Goal: Task Accomplishment & Management: Manage account settings

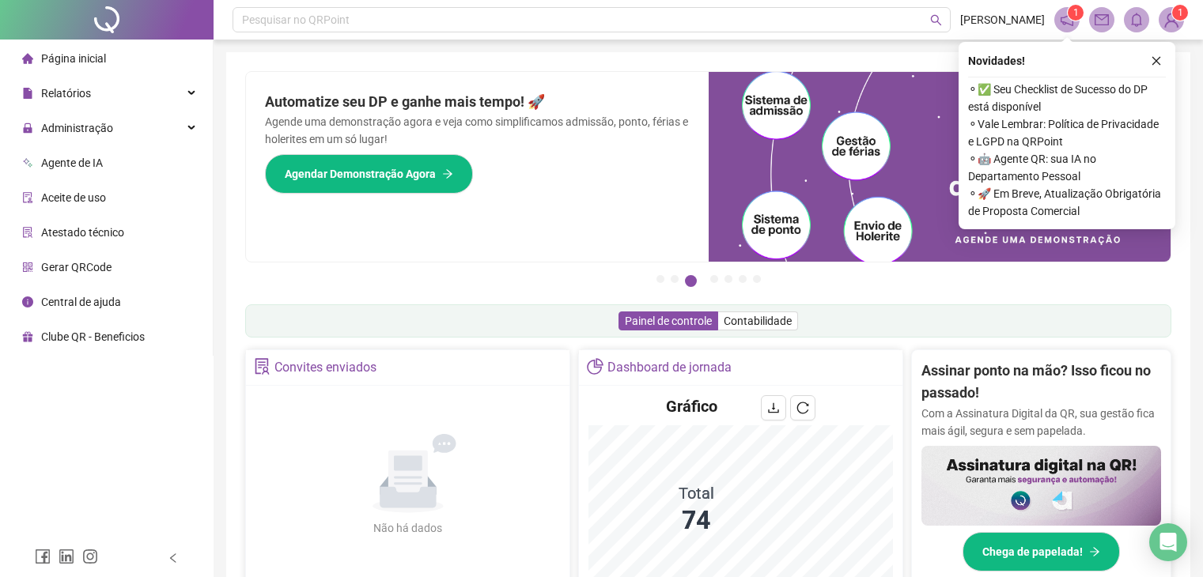
click at [85, 122] on span "Administração" at bounding box center [77, 128] width 72 height 13
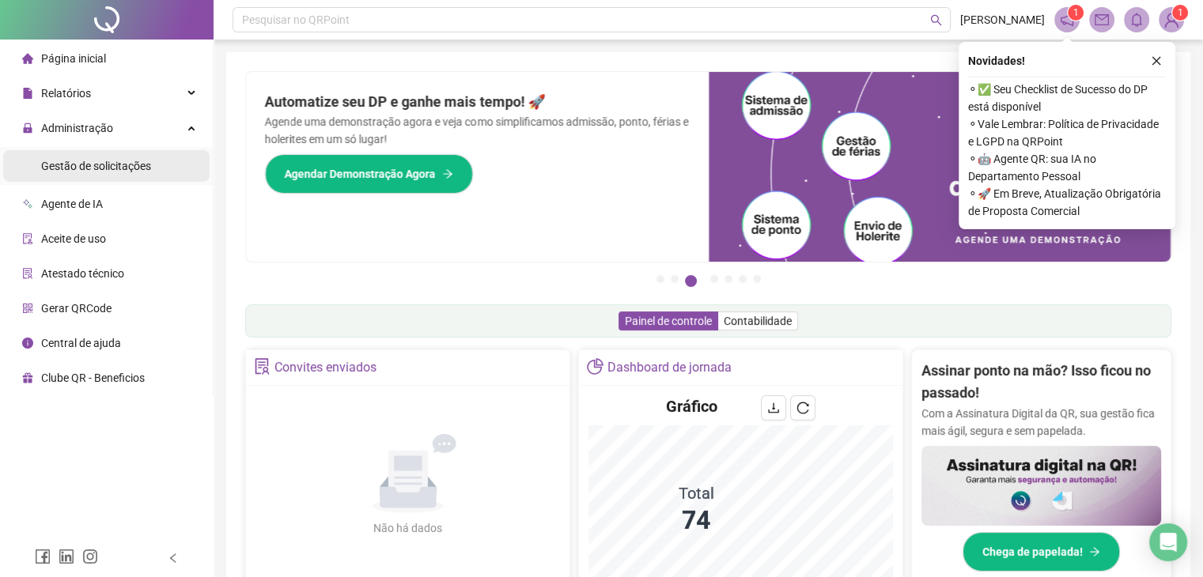
click at [142, 178] on div "Gestão de solicitações" at bounding box center [96, 166] width 110 height 32
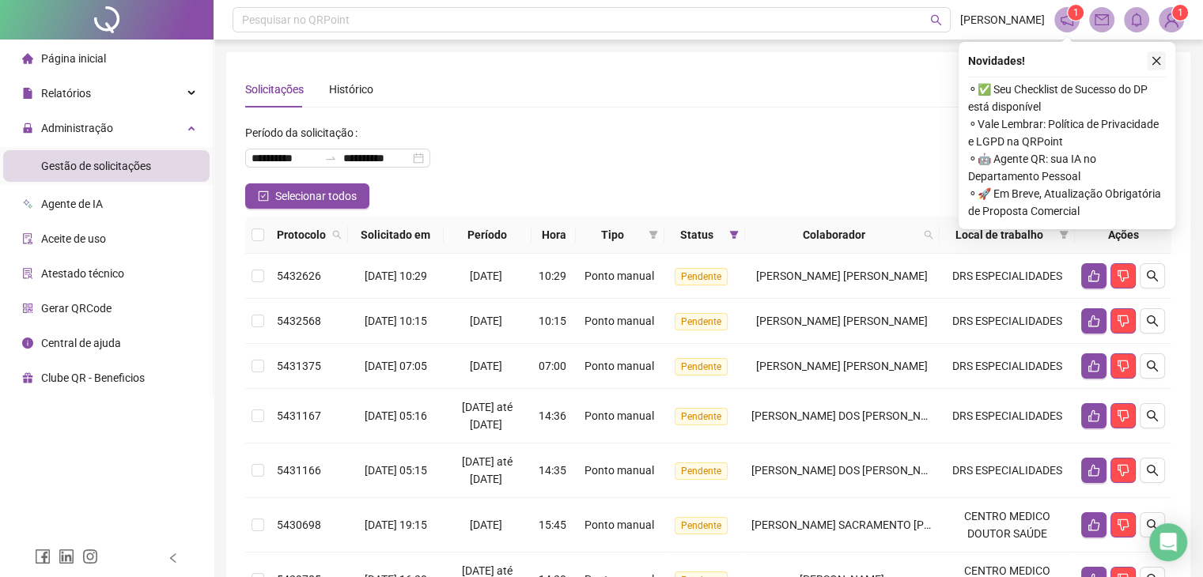
click at [1156, 58] on icon "close" at bounding box center [1156, 60] width 11 height 11
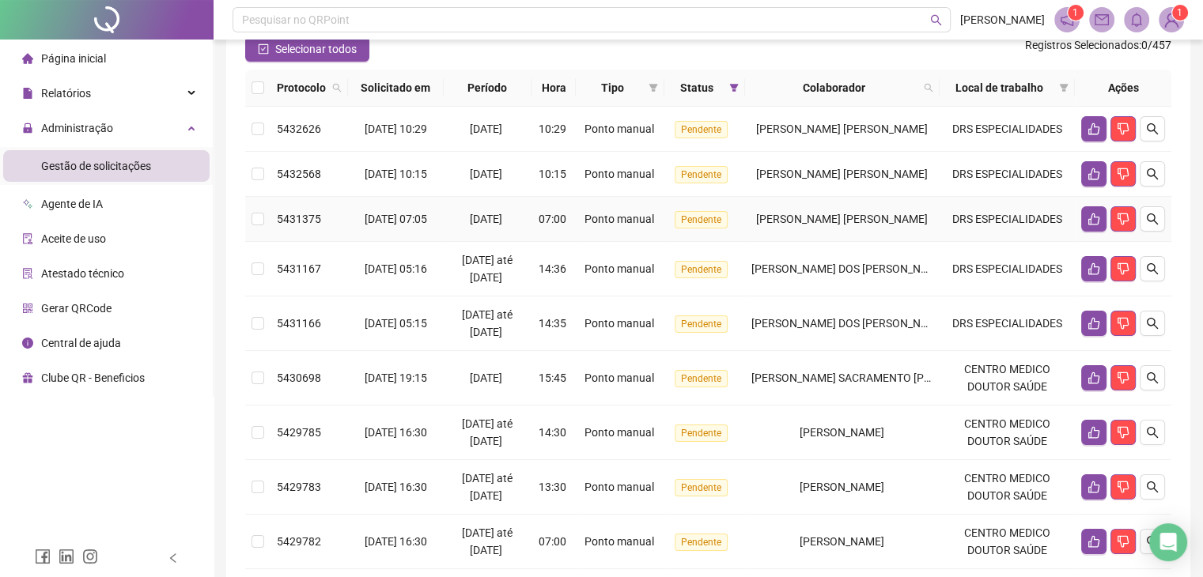
scroll to position [158, 0]
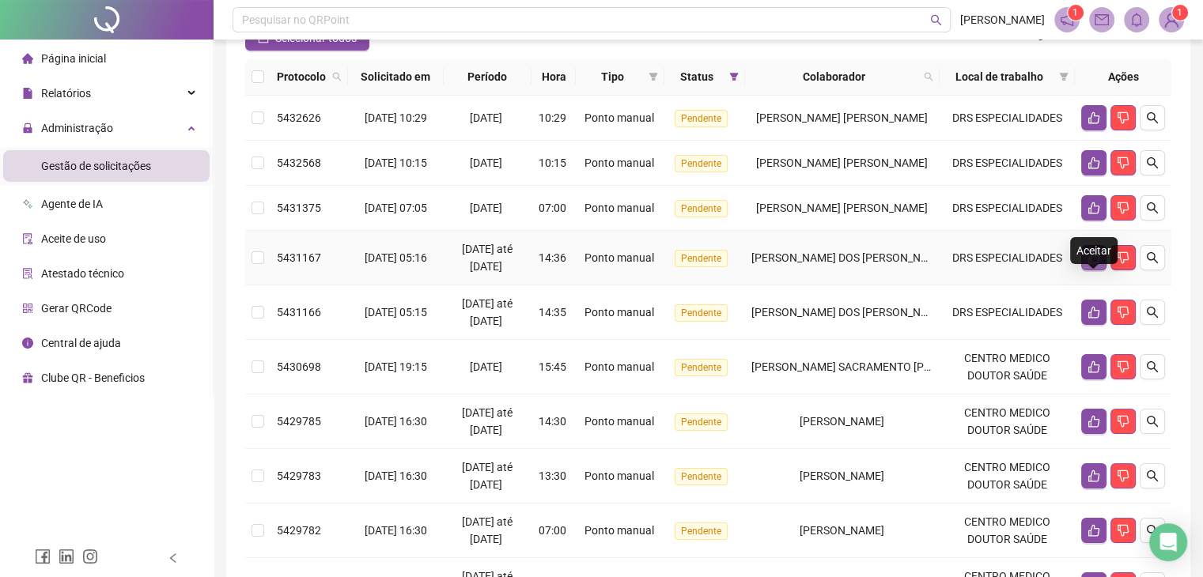
click at [1081, 271] on button "button" at bounding box center [1093, 257] width 25 height 25
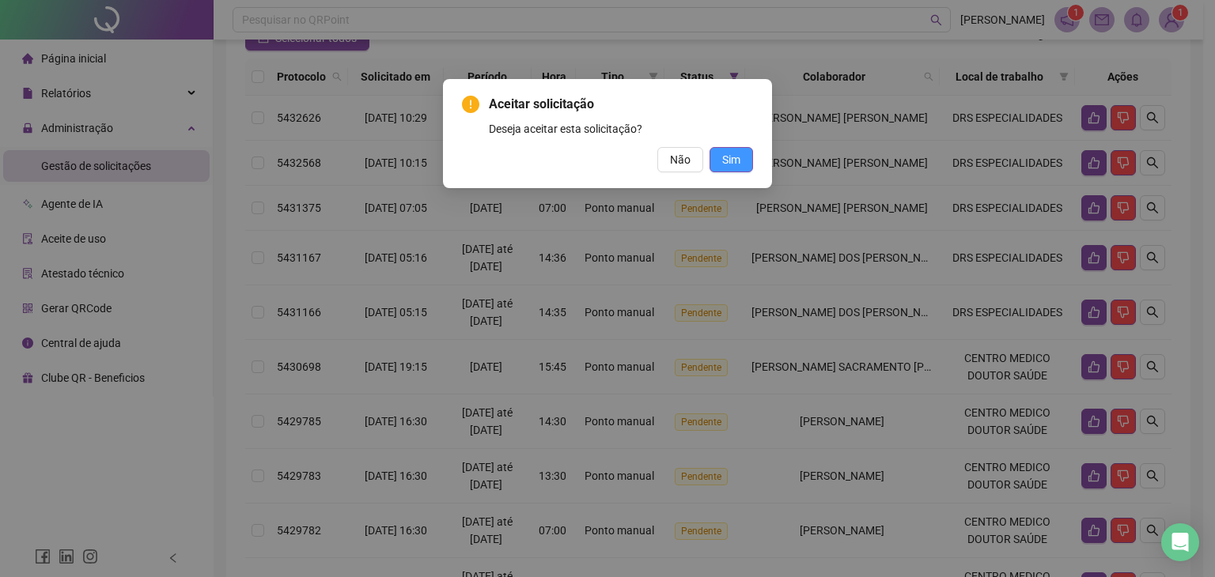
click at [745, 163] on button "Sim" at bounding box center [732, 159] width 44 height 25
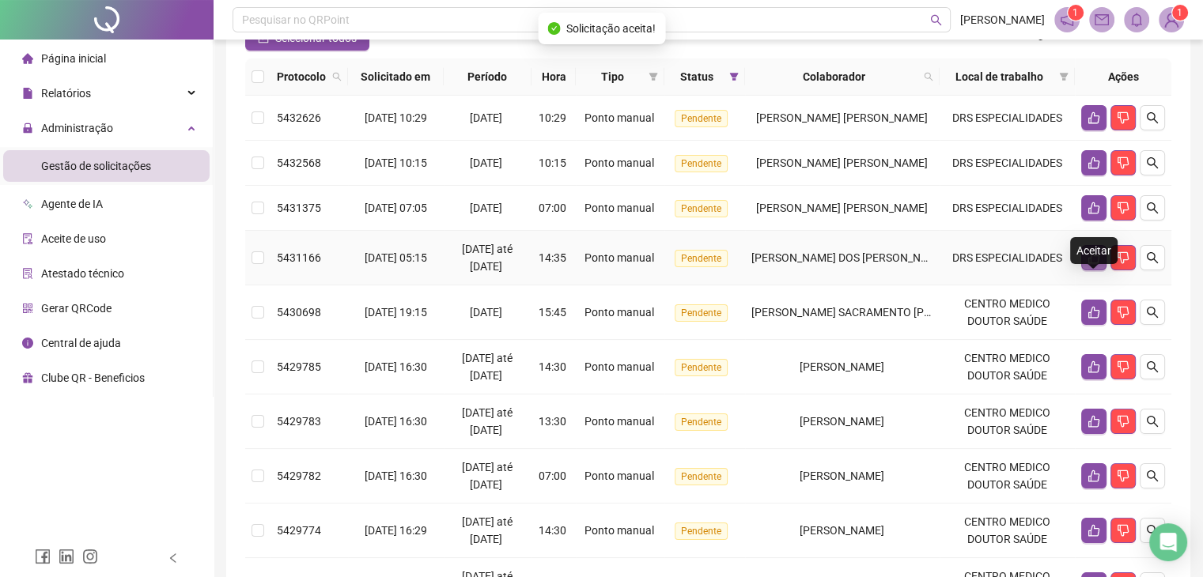
click at [1081, 271] on button "button" at bounding box center [1093, 257] width 25 height 25
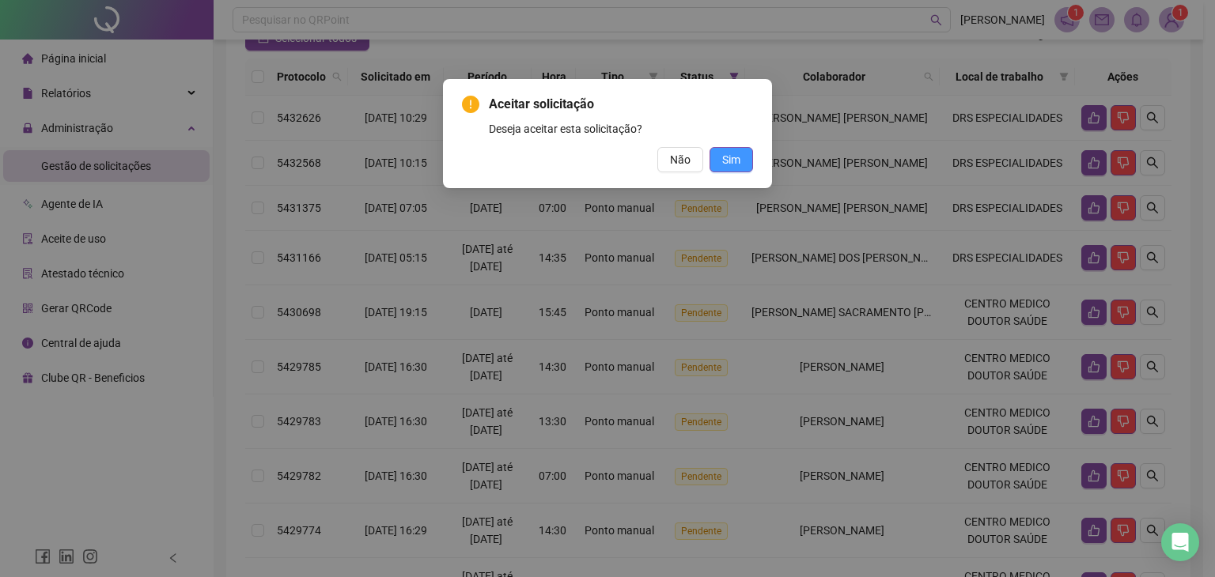
click at [722, 166] on span "Sim" at bounding box center [731, 159] width 18 height 17
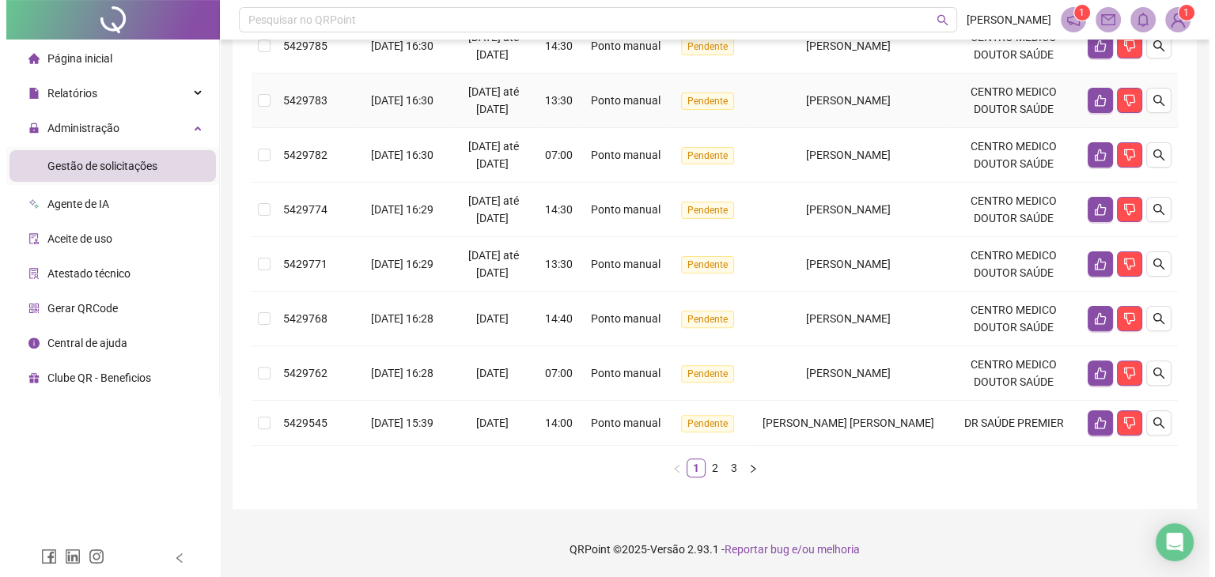
scroll to position [461, 0]
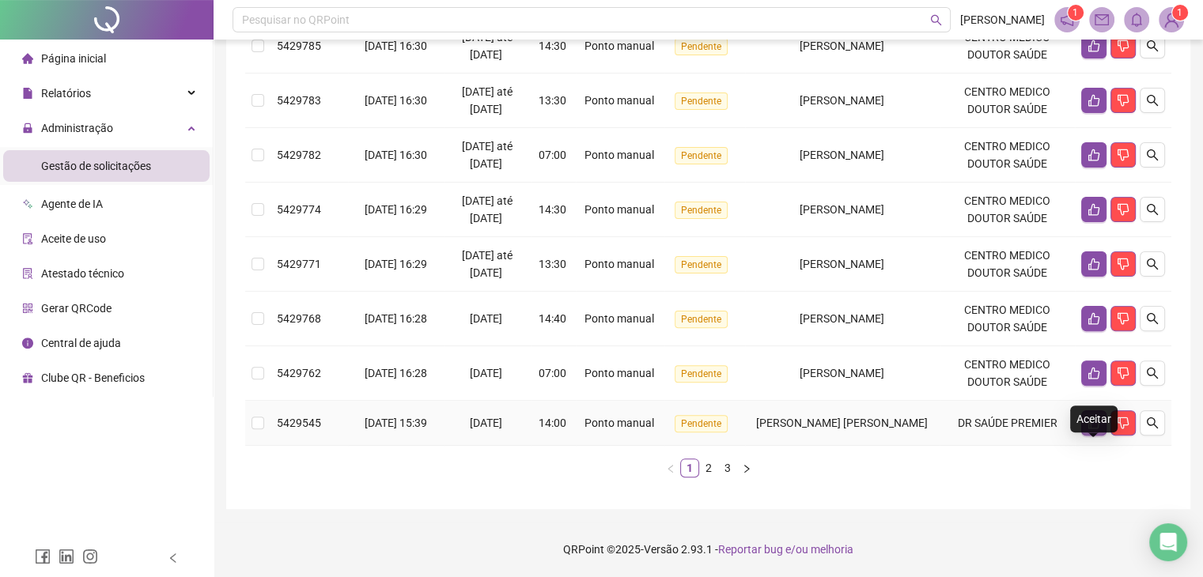
click at [1096, 422] on icon "like" at bounding box center [1094, 423] width 13 height 13
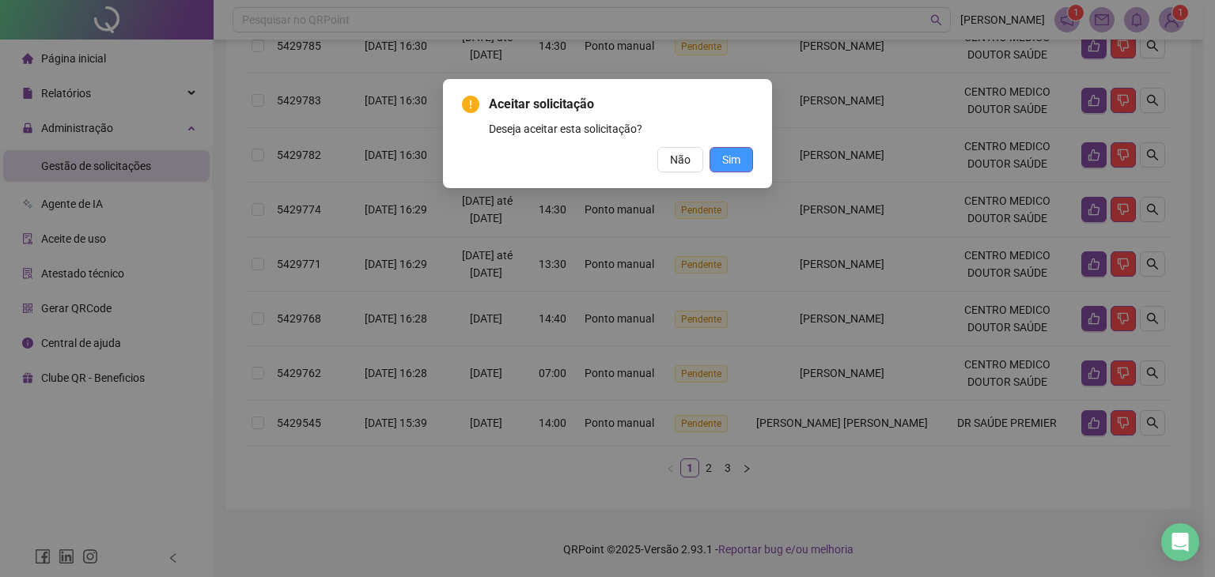
click at [740, 149] on button "Sim" at bounding box center [732, 159] width 44 height 25
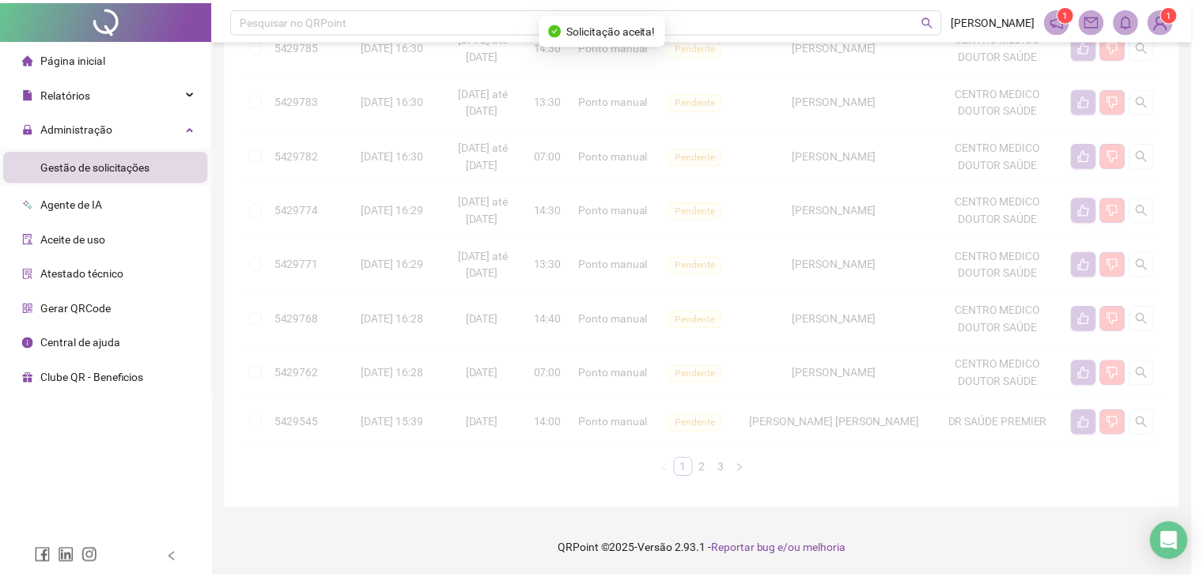
scroll to position [423, 0]
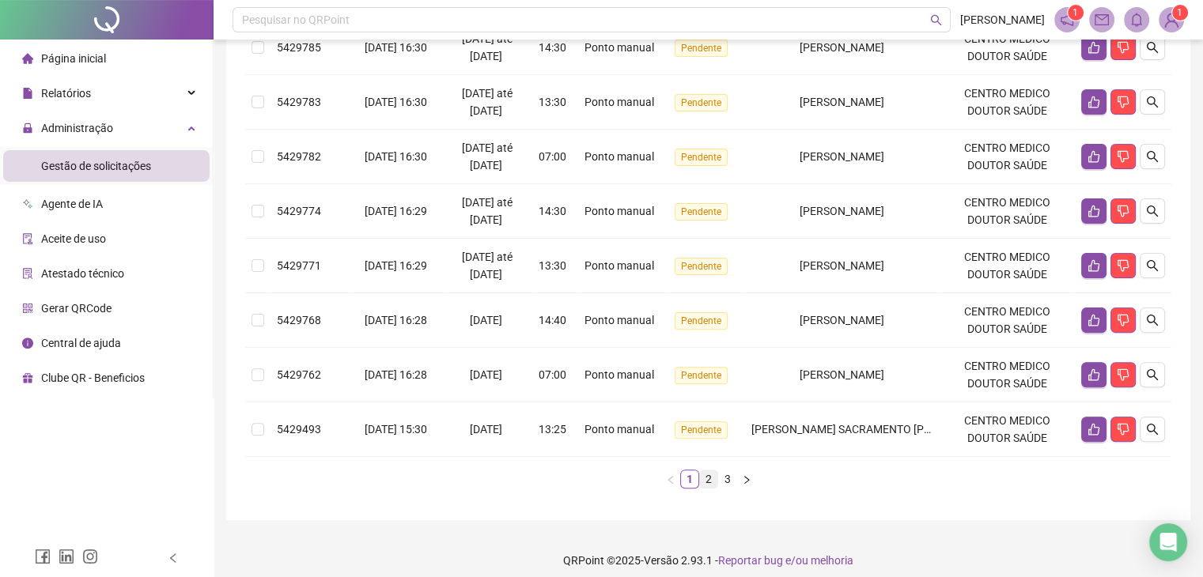
click at [705, 488] on link "2" at bounding box center [708, 479] width 17 height 17
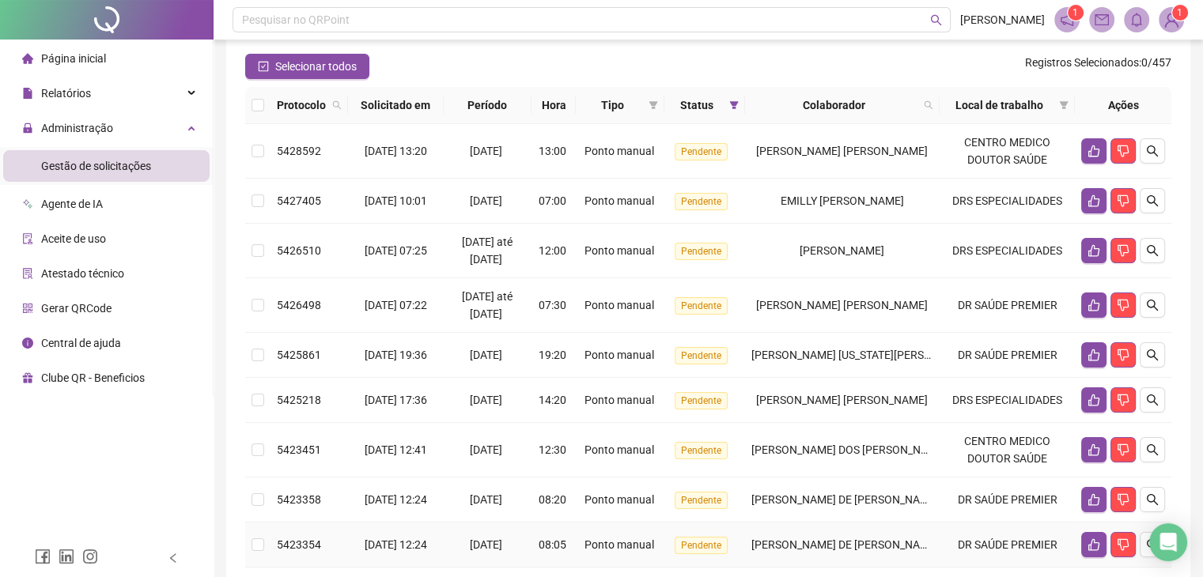
scroll to position [107, 0]
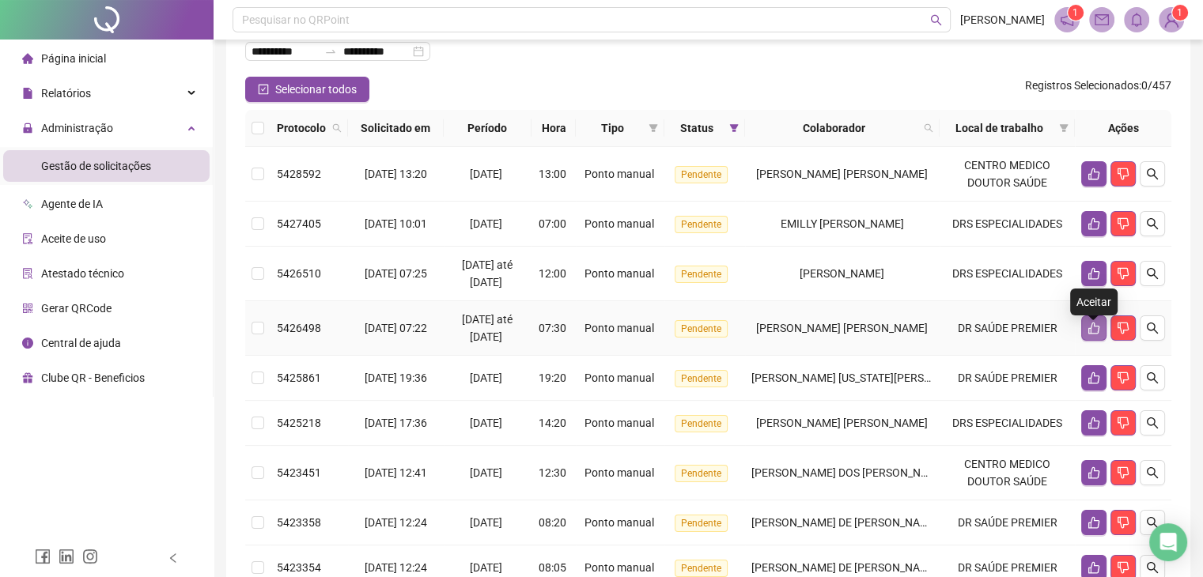
click at [1094, 335] on icon "like" at bounding box center [1094, 328] width 13 height 13
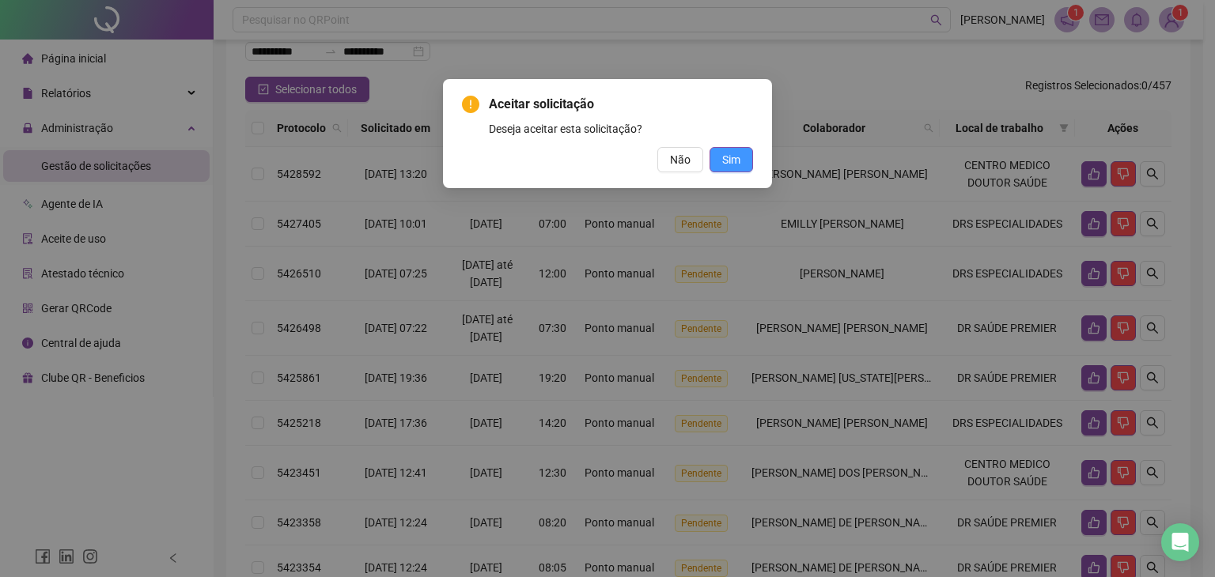
click at [747, 164] on button "Sim" at bounding box center [732, 159] width 44 height 25
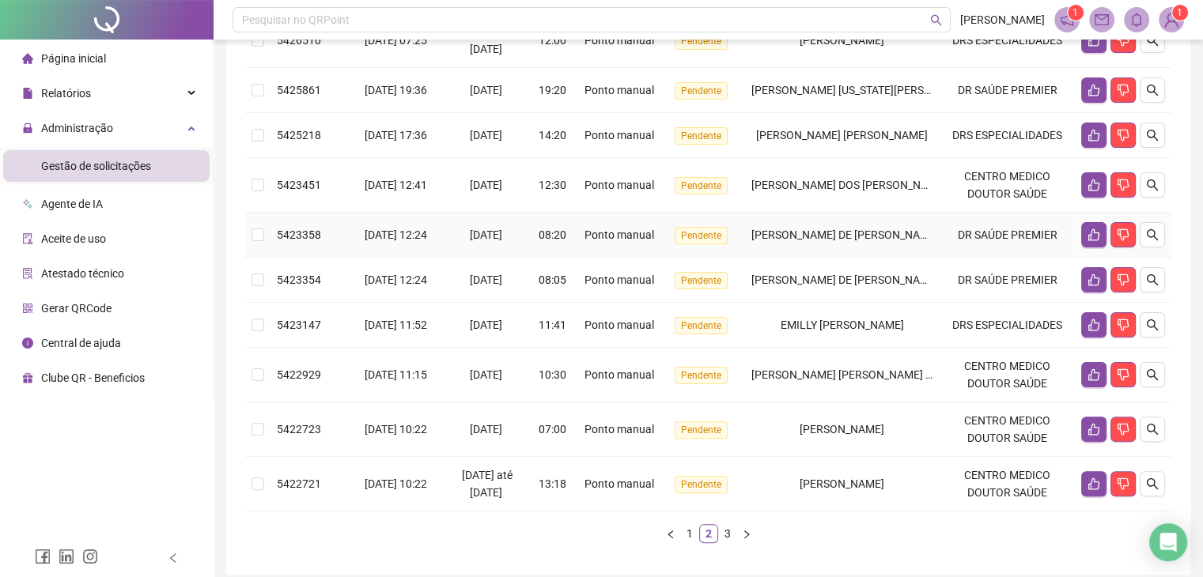
scroll to position [423, 0]
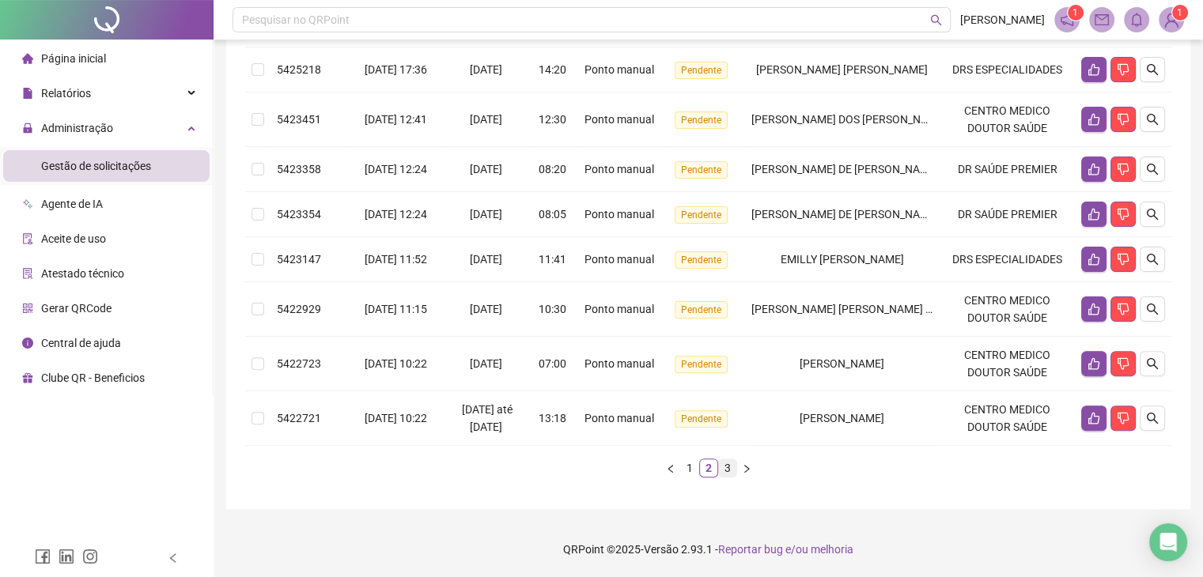
click at [725, 477] on link "3" at bounding box center [727, 468] width 17 height 17
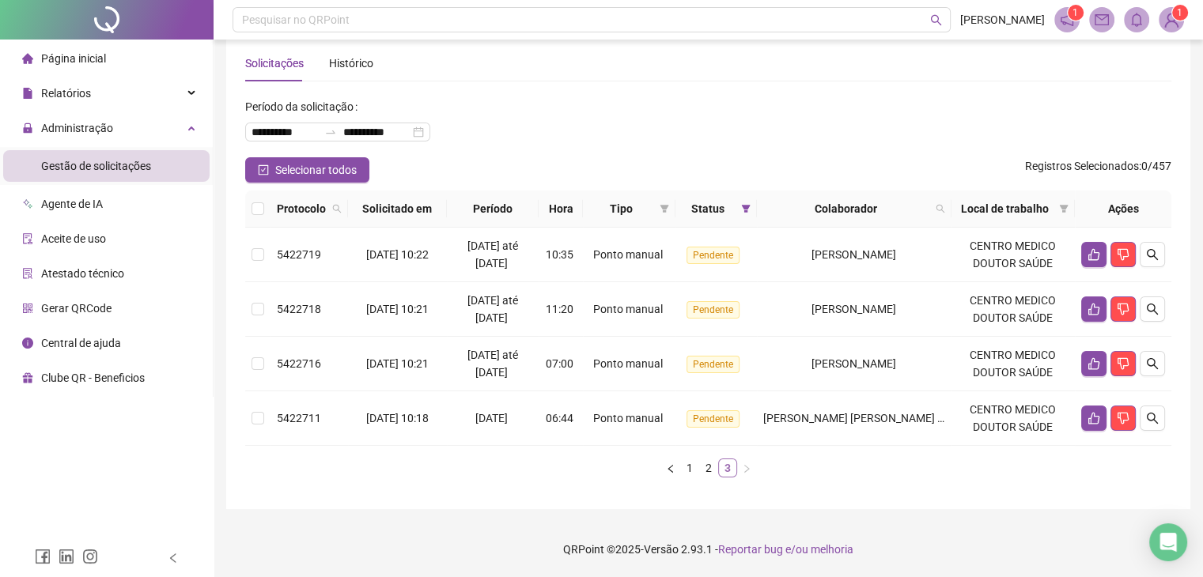
scroll to position [25, 0]
click at [690, 471] on link "1" at bounding box center [689, 468] width 17 height 17
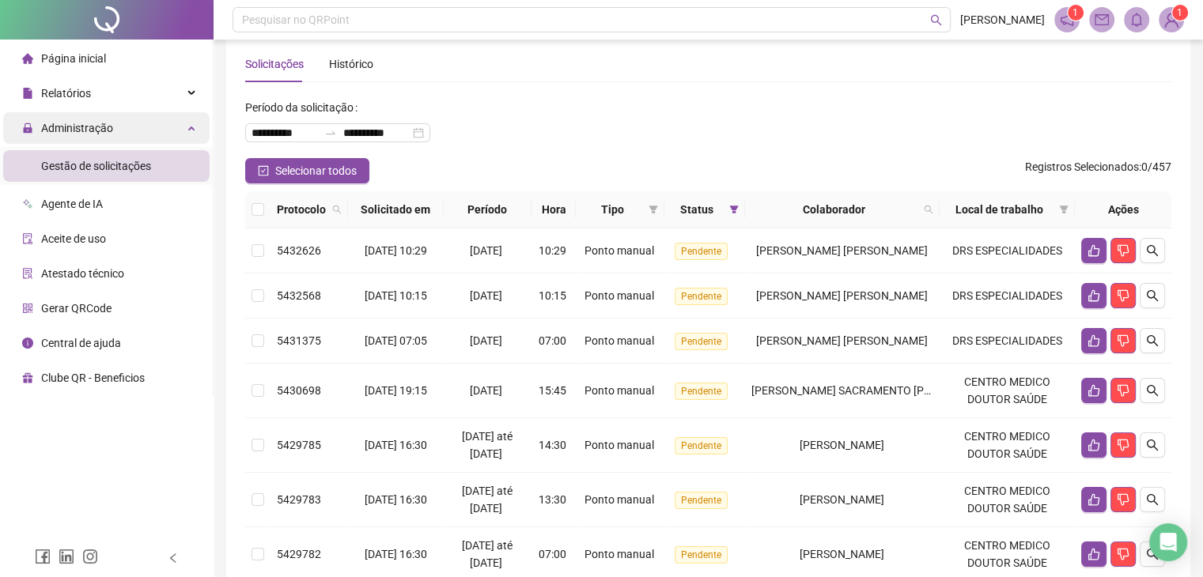
click at [115, 119] on div "Administração" at bounding box center [106, 128] width 206 height 32
